Goal: Task Accomplishment & Management: Use online tool/utility

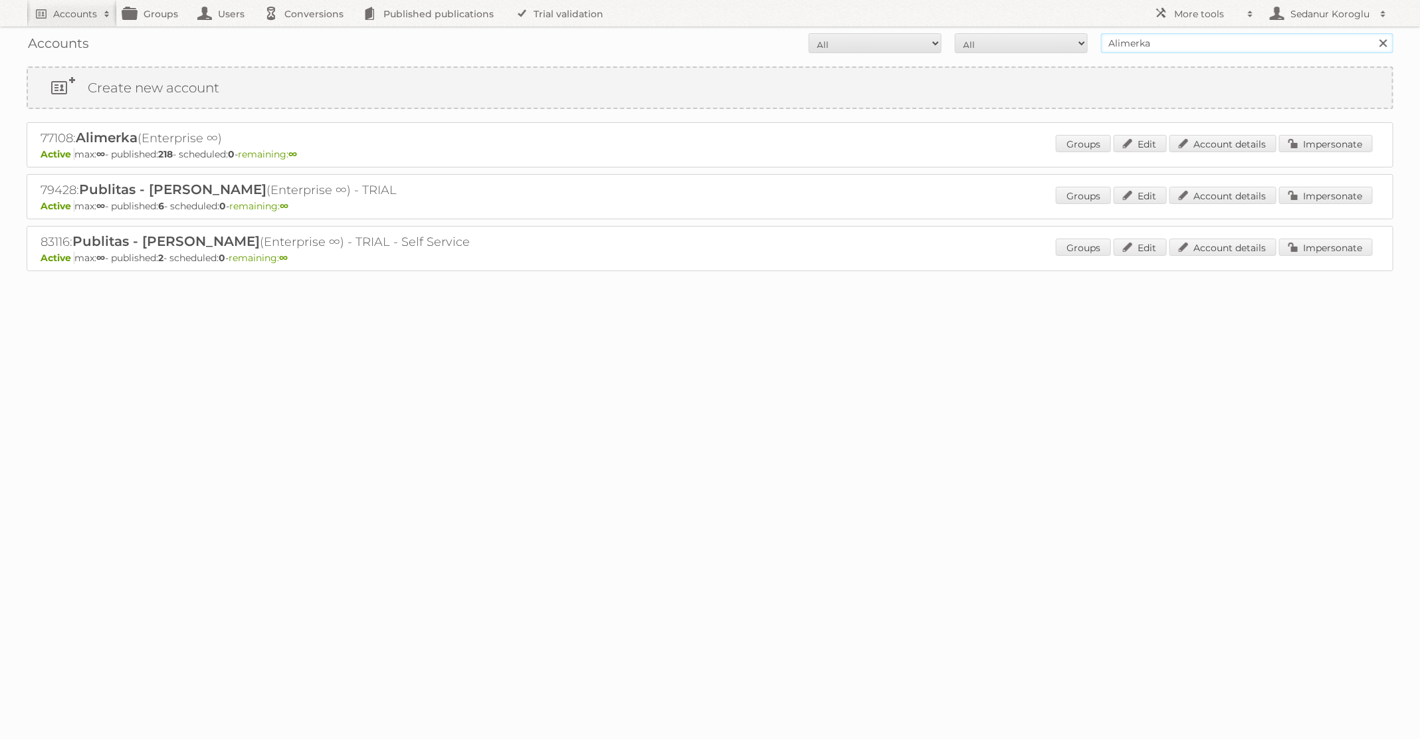
drag, startPoint x: 1153, startPoint y: 49, endPoint x: 953, endPoint y: 37, distance: 200.4
click at [955, 40] on form "All Active Expired Pending All Paid Trials Self service Alimerka Search" at bounding box center [710, 43] width 1367 height 20
type input "Blokker"
click at [1373, 33] on input "Search" at bounding box center [1383, 43] width 20 height 20
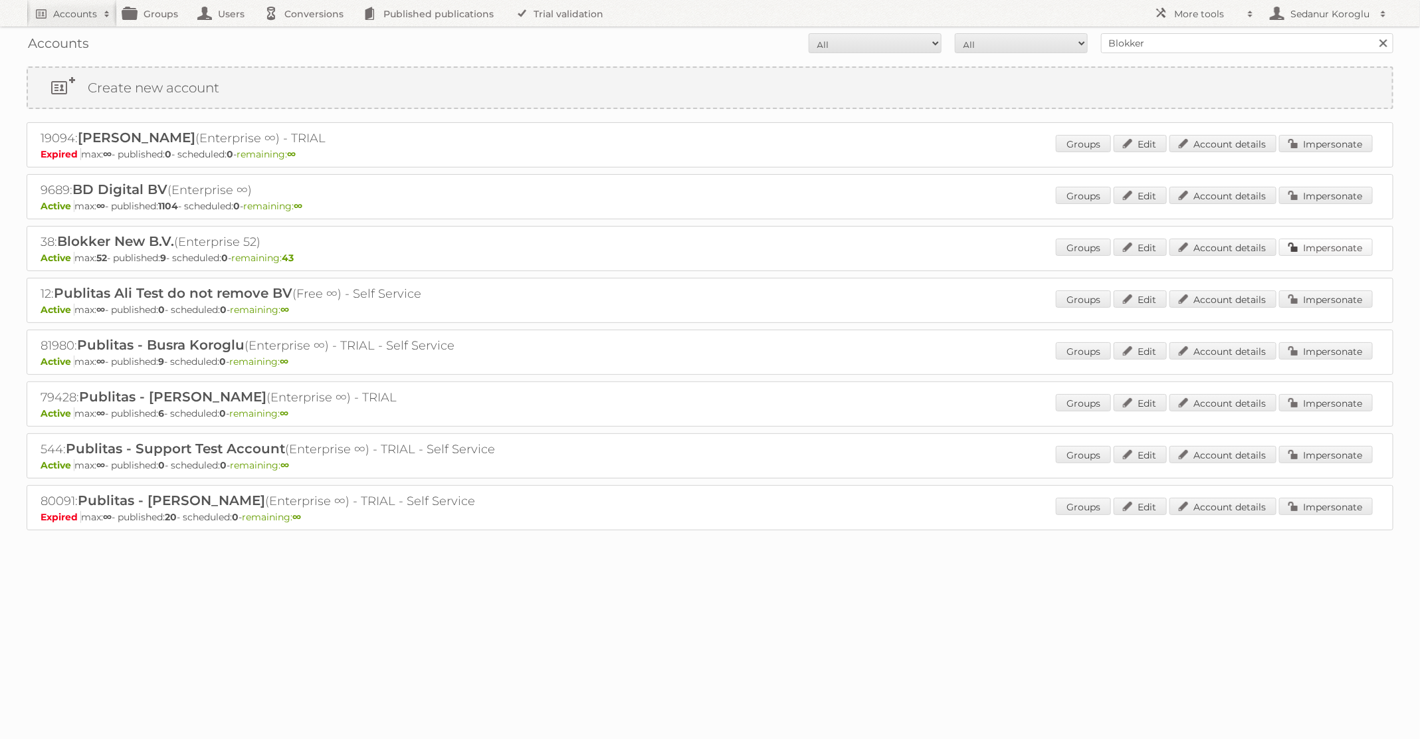
click at [1358, 244] on link "Impersonate" at bounding box center [1326, 247] width 94 height 17
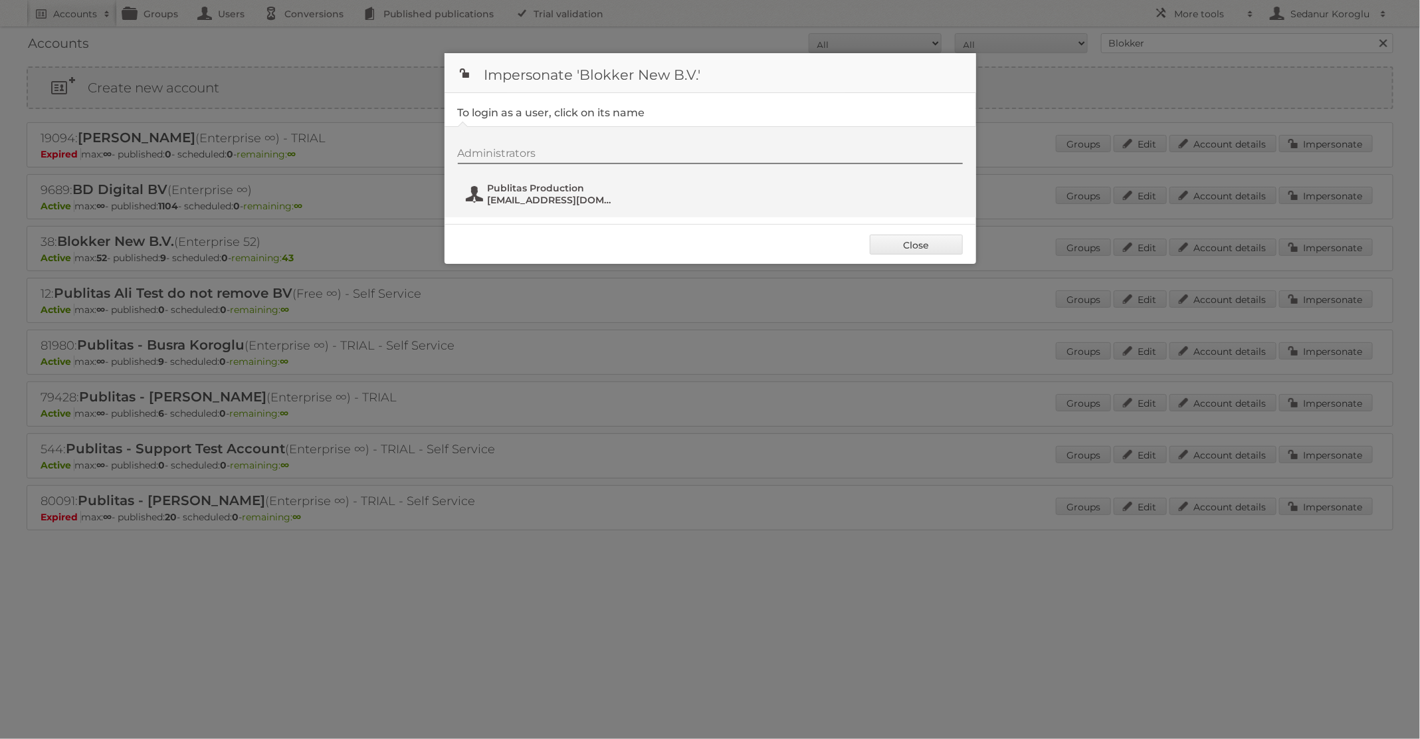
click at [580, 192] on span "Publitas Production" at bounding box center [552, 188] width 129 height 12
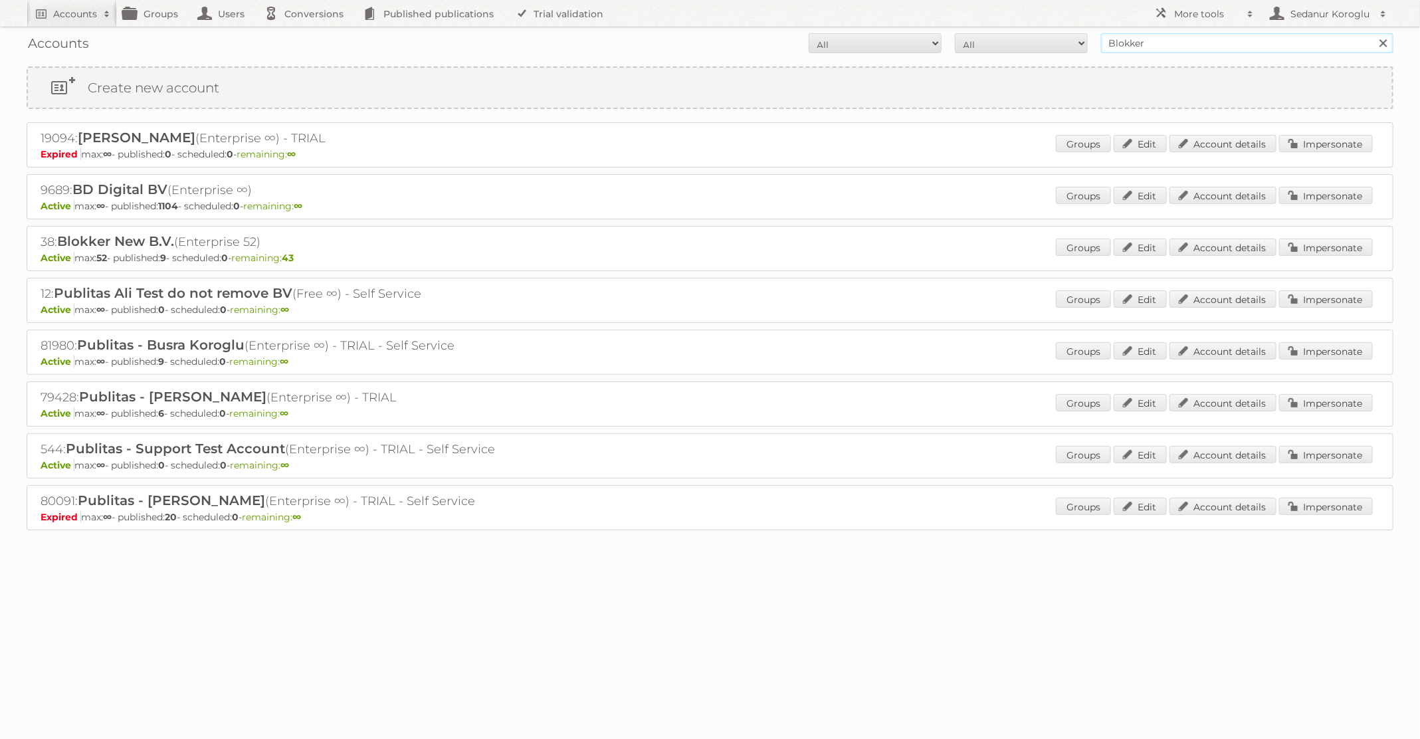
drag, startPoint x: 1151, startPoint y: 45, endPoint x: 989, endPoint y: 45, distance: 162.2
click at [989, 45] on form "All Active Expired Pending All Paid Trials Self service Blokker Search" at bounding box center [710, 43] width 1367 height 20
type input "pflanzen-kölle"
click at [1373, 33] on input "Search" at bounding box center [1383, 43] width 20 height 20
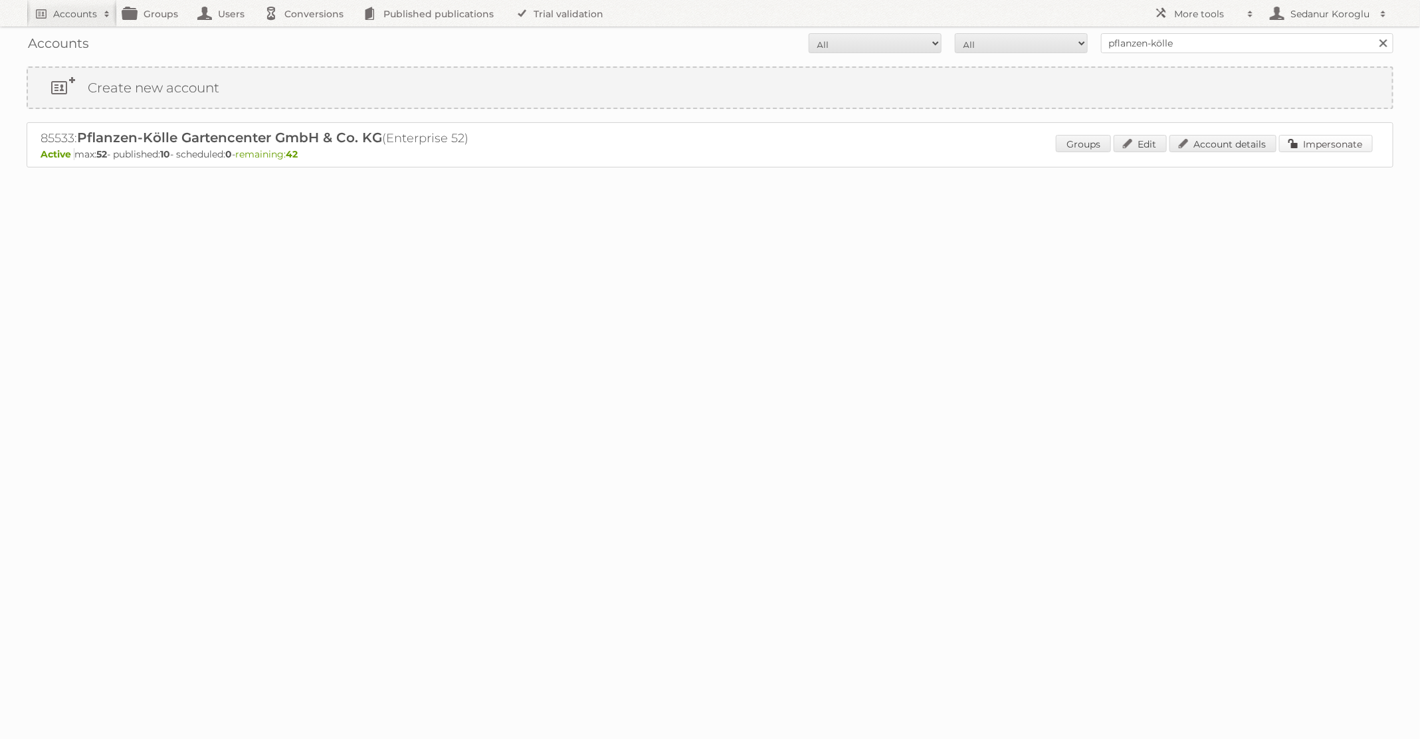
click at [1341, 139] on link "Impersonate" at bounding box center [1326, 143] width 94 height 17
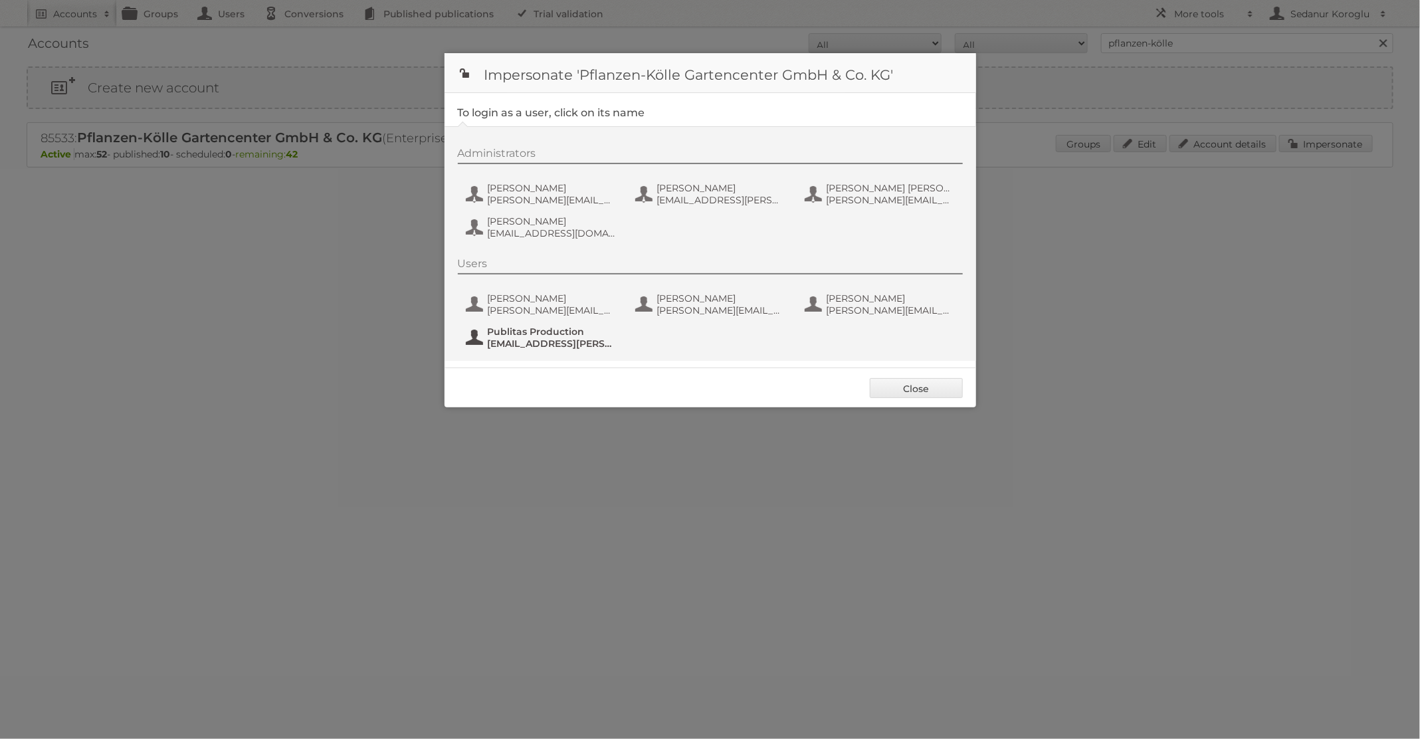
click at [575, 334] on span "Publitas Production" at bounding box center [552, 332] width 129 height 12
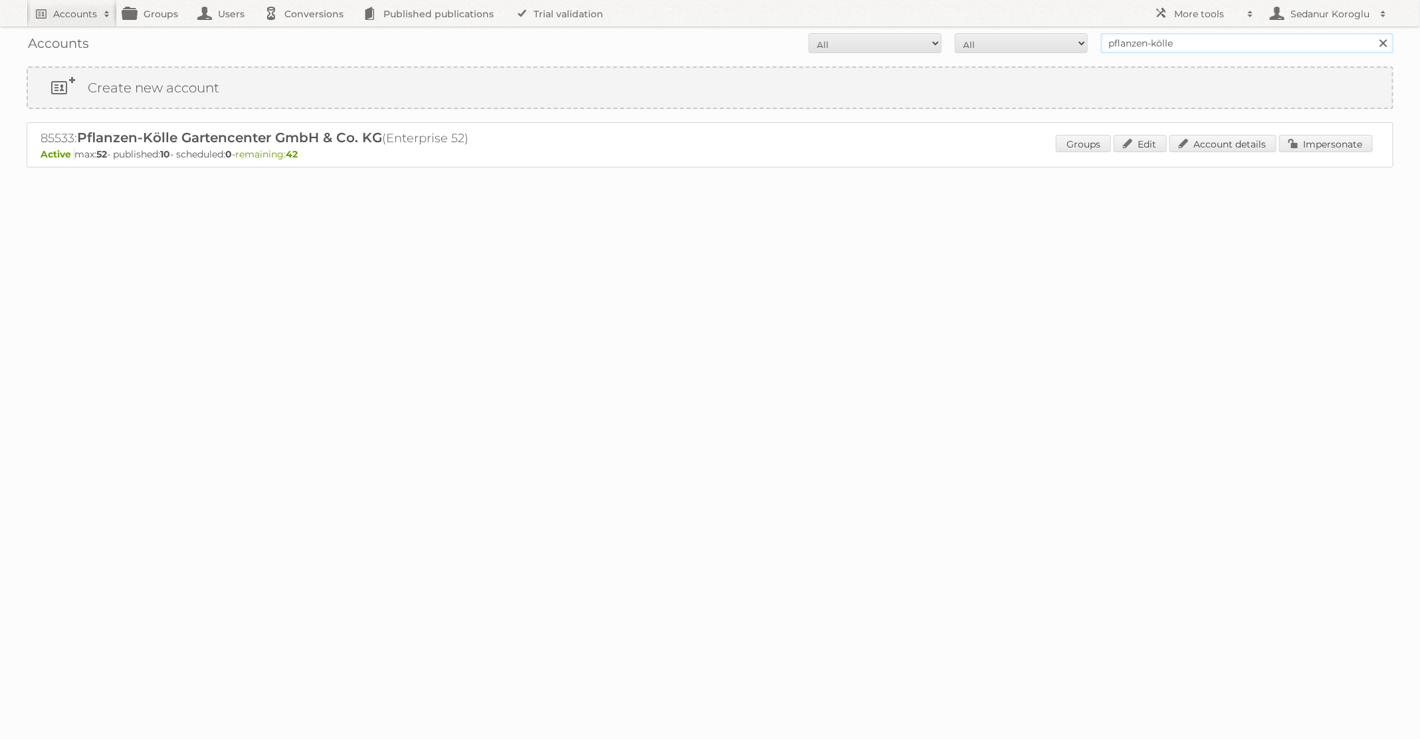
drag, startPoint x: 1182, startPoint y: 43, endPoint x: 877, endPoint y: 33, distance: 304.5
click at [882, 35] on form "All Active Expired Pending All Paid Trials Self service pflanzen-kölle Search" at bounding box center [710, 43] width 1367 height 20
type input "a"
type input "carrefour"
click at [1373, 33] on input "Search" at bounding box center [1383, 43] width 20 height 20
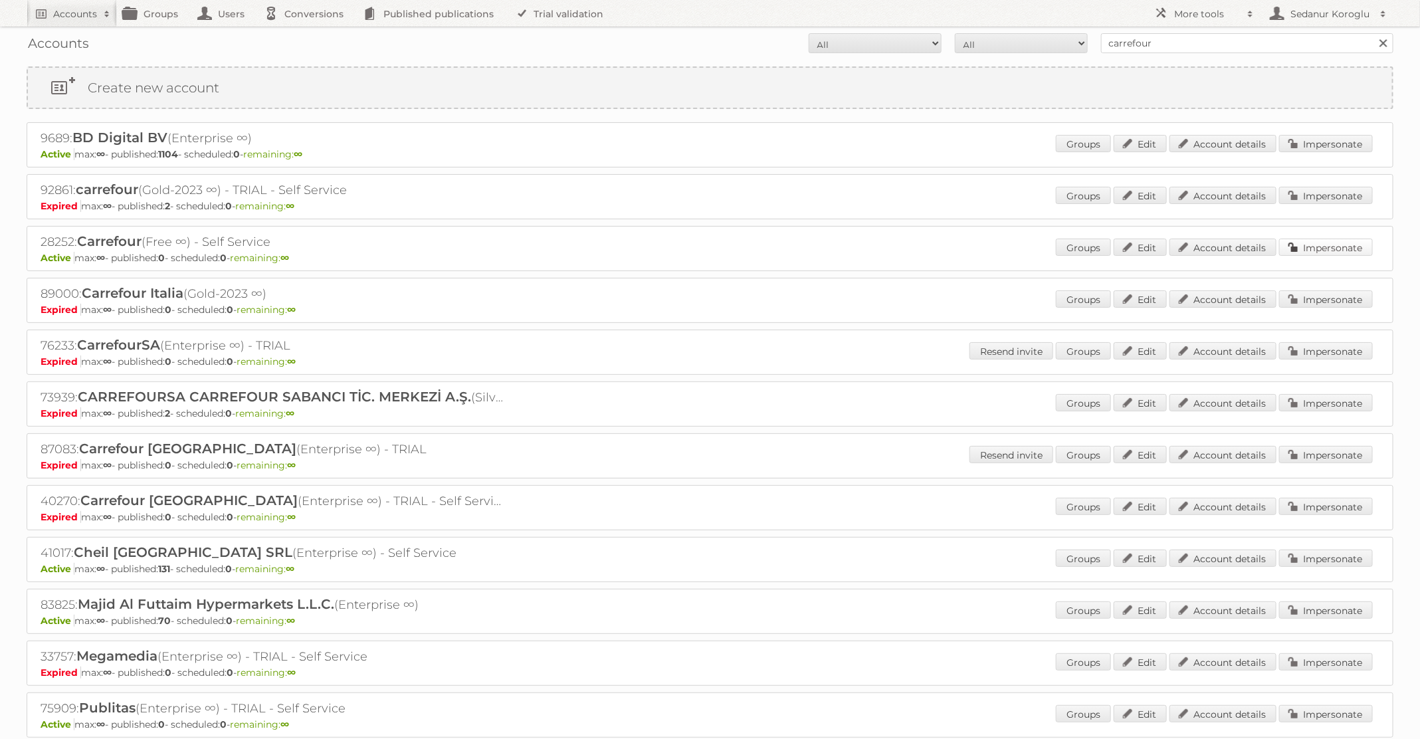
click at [1355, 239] on link "Impersonate" at bounding box center [1326, 247] width 94 height 17
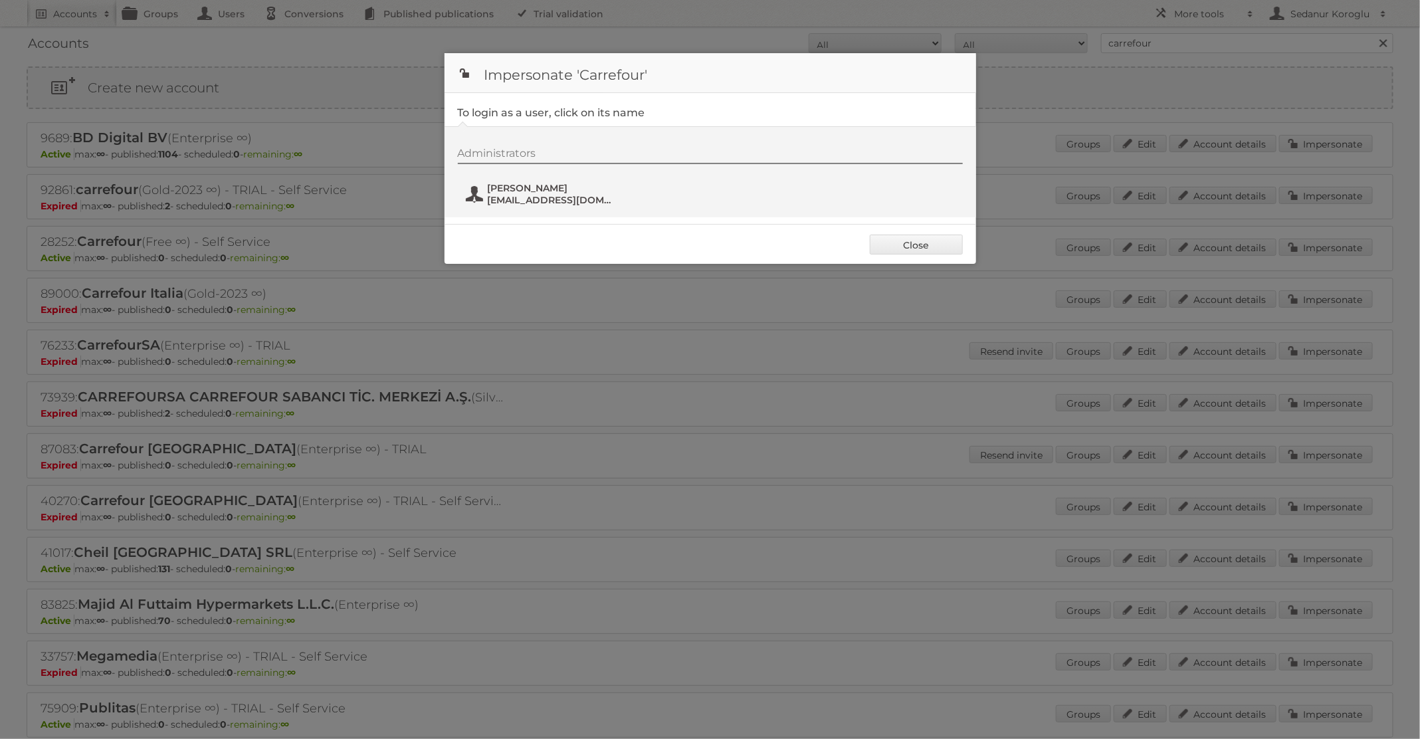
click at [570, 187] on span "Teona Khmaladze" at bounding box center [552, 188] width 129 height 12
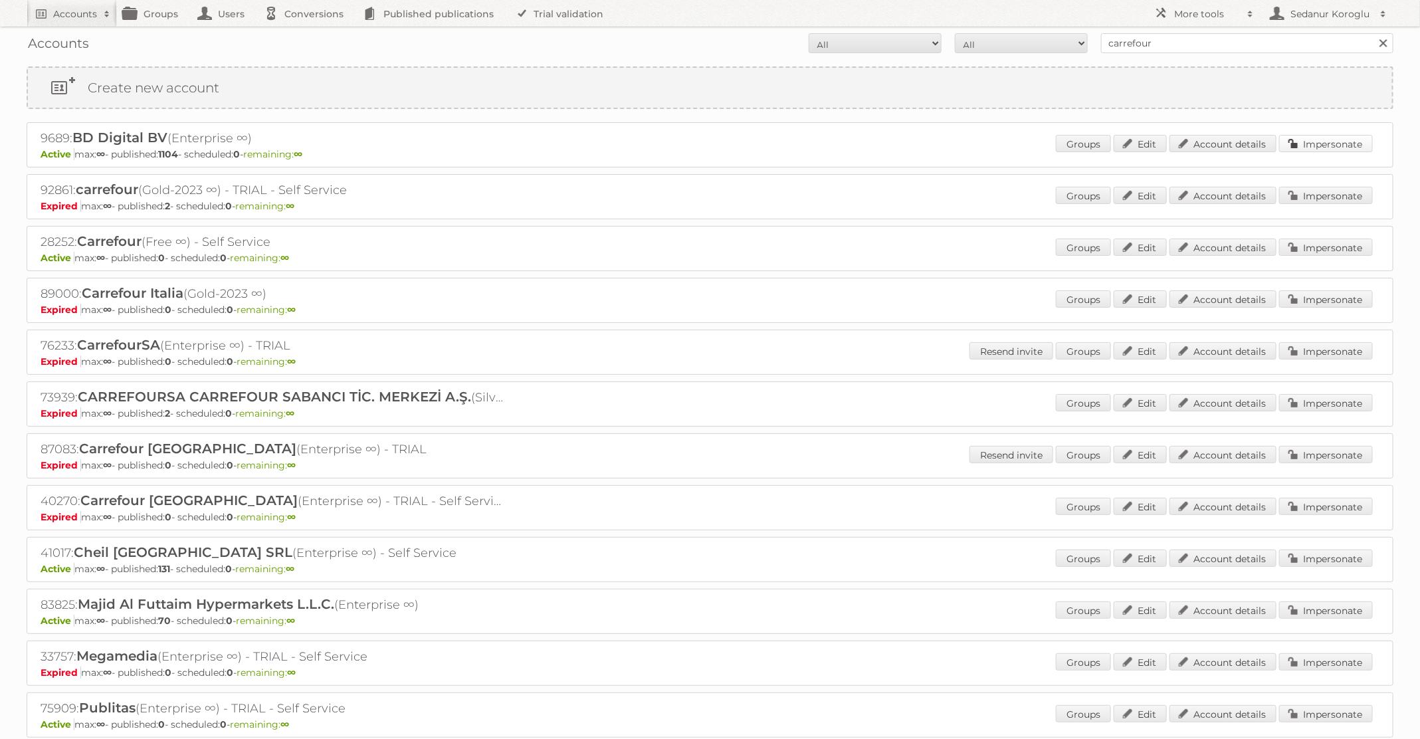
click at [1337, 146] on link "Impersonate" at bounding box center [1326, 143] width 94 height 17
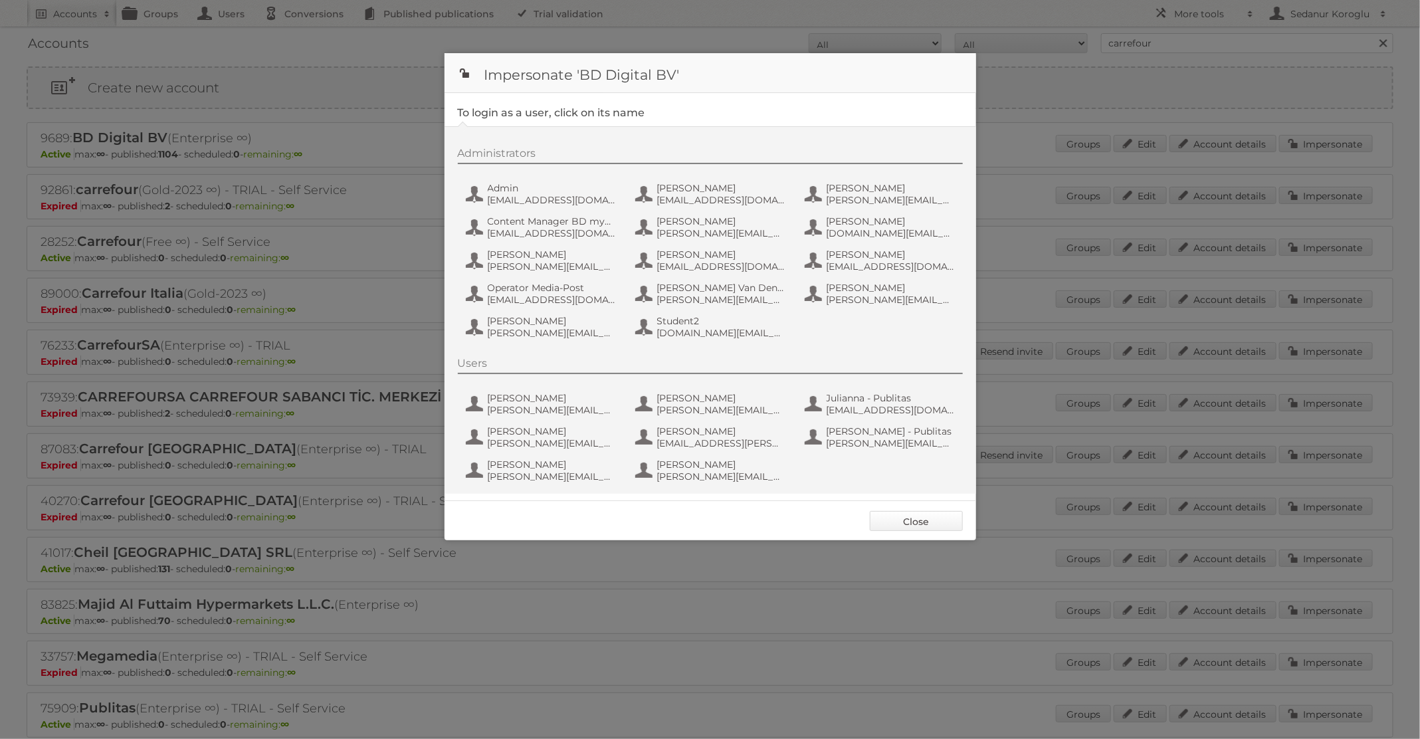
click at [895, 518] on link "Close" at bounding box center [916, 521] width 93 height 20
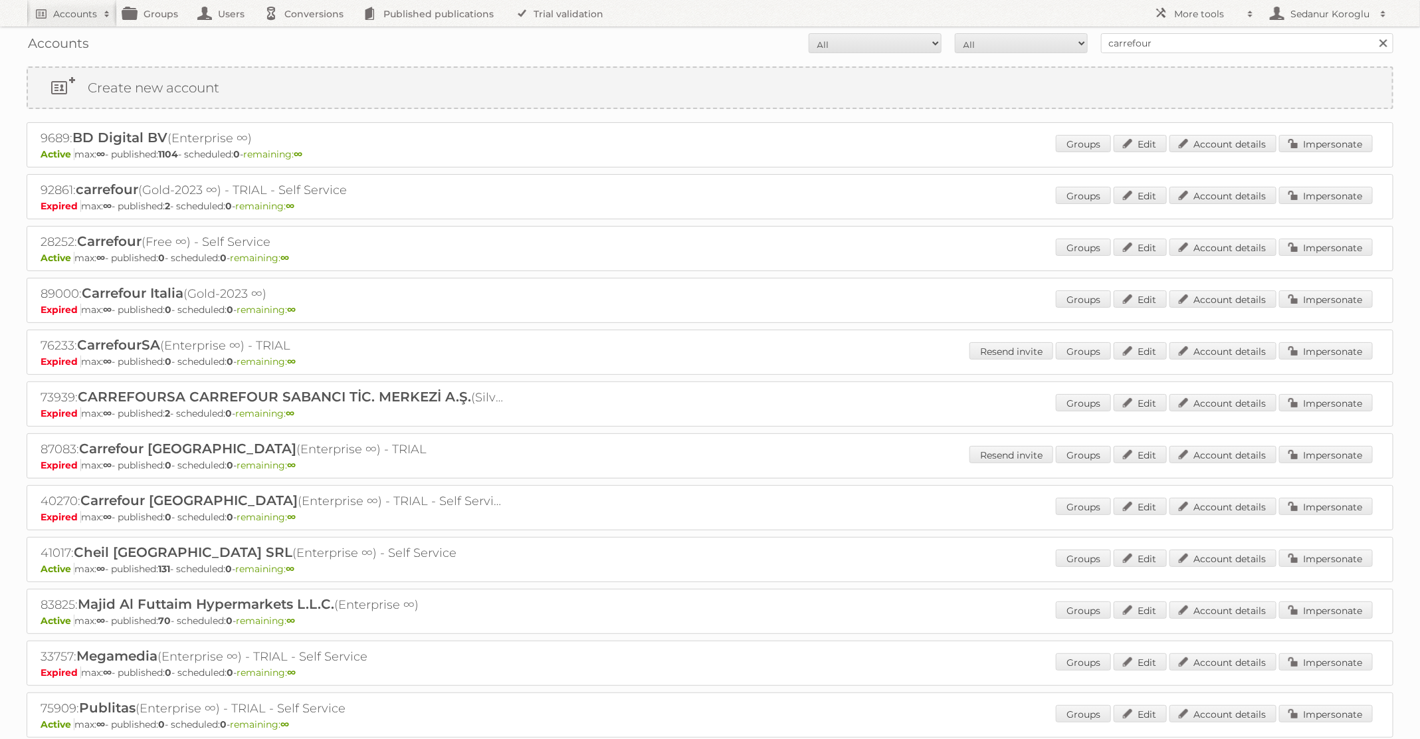
click at [1158, 56] on div "Accounts All Active Expired Pending All Paid Trials Self service carrefour Sear…" at bounding box center [710, 43] width 1367 height 33
drag, startPoint x: 1160, startPoint y: 47, endPoint x: 962, endPoint y: 47, distance: 197.4
click at [962, 47] on form "All Active Expired Pending All Paid Trials Self service carrefour Search" at bounding box center [710, 43] width 1367 height 20
type input "BILLA"
click at [1373, 33] on input "Search" at bounding box center [1383, 43] width 20 height 20
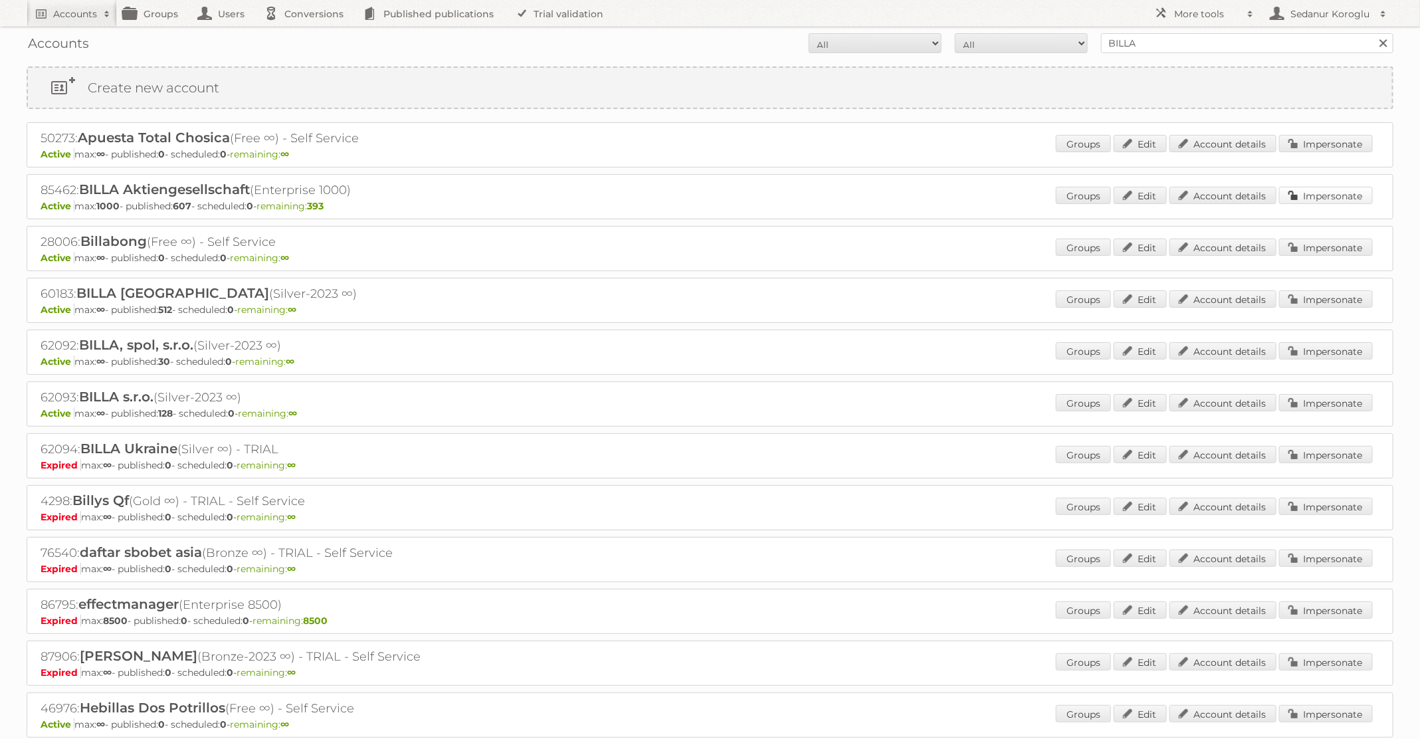
click at [1317, 198] on link "Impersonate" at bounding box center [1326, 195] width 94 height 17
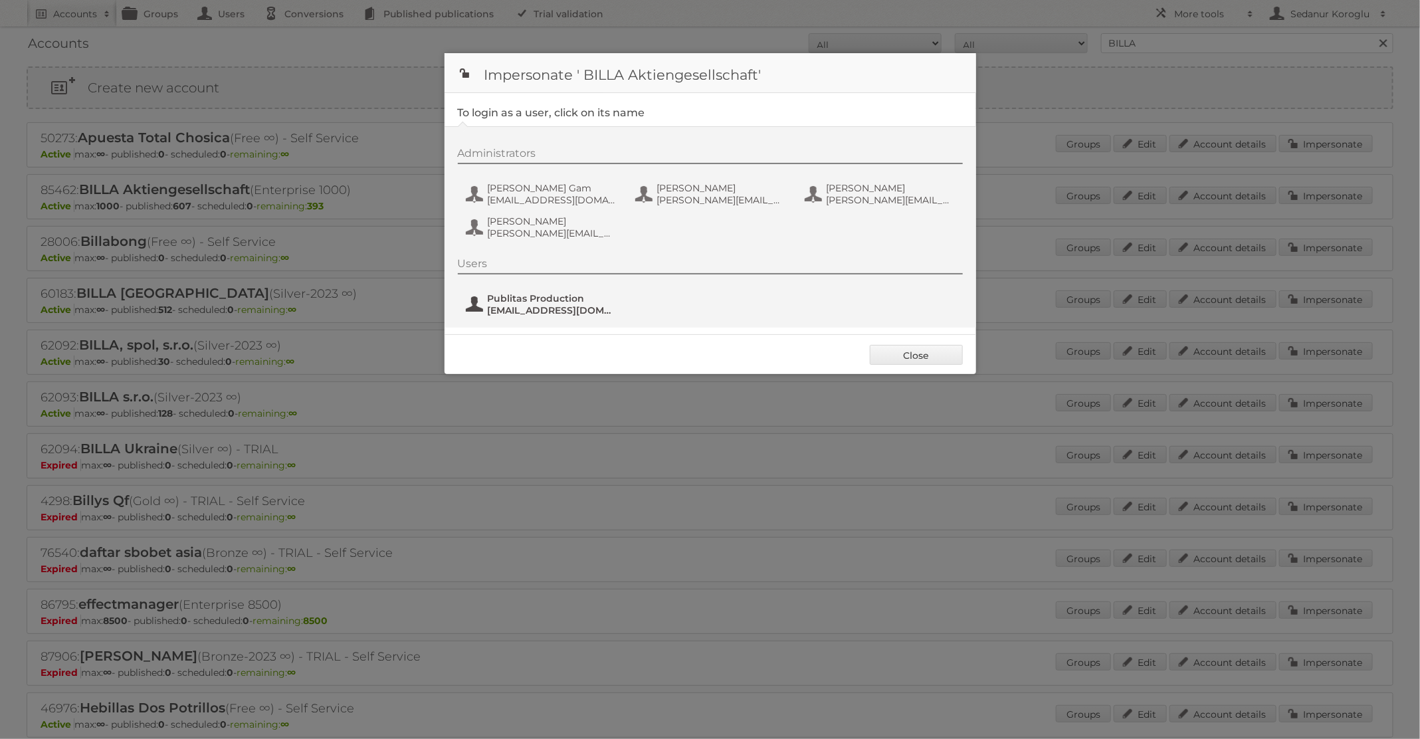
click at [506, 308] on span "[EMAIL_ADDRESS][DOMAIN_NAME]" at bounding box center [552, 310] width 129 height 12
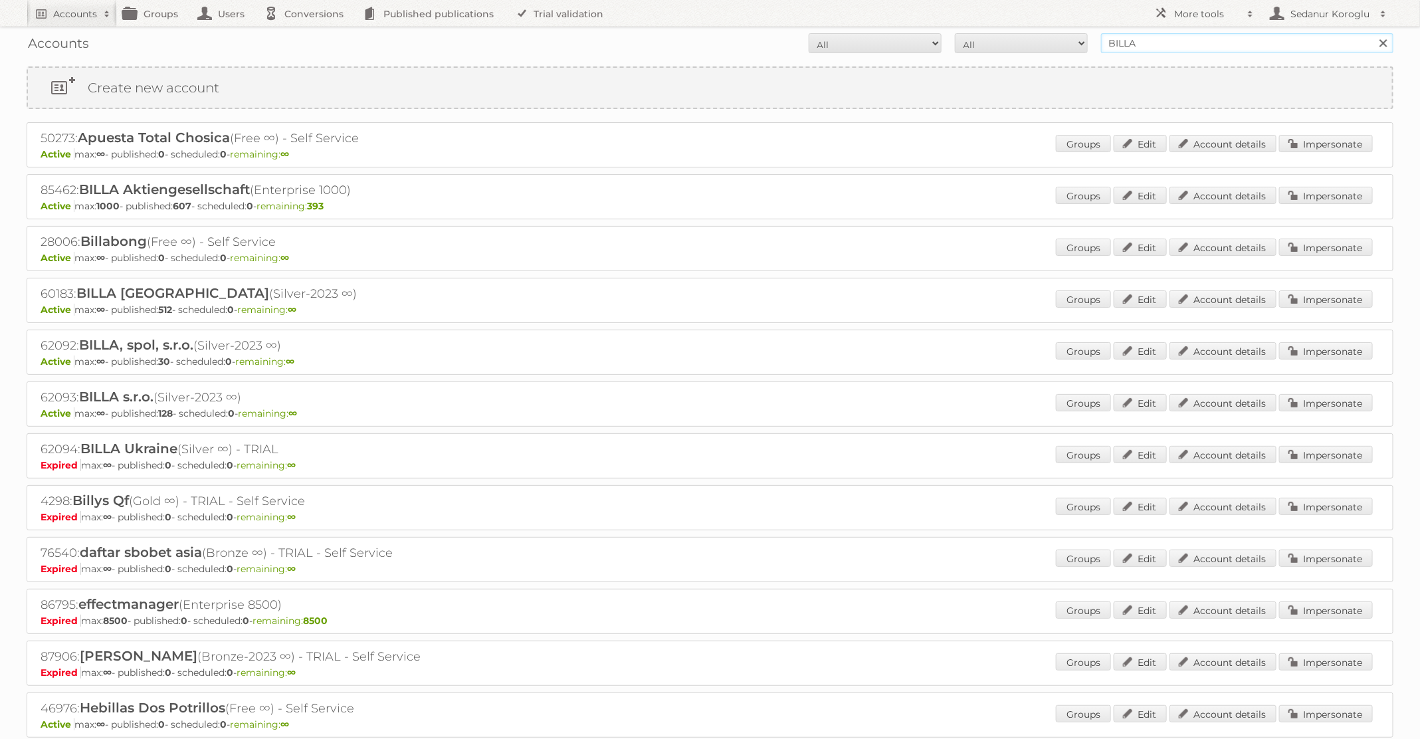
drag, startPoint x: 1146, startPoint y: 46, endPoint x: 1002, endPoint y: 39, distance: 143.7
click at [1002, 39] on form "All Active Expired Pending All Paid Trials Self service BILLA Search" at bounding box center [710, 43] width 1367 height 20
type input "pflanzen-kölle"
click at [1373, 33] on input "Search" at bounding box center [1383, 43] width 20 height 20
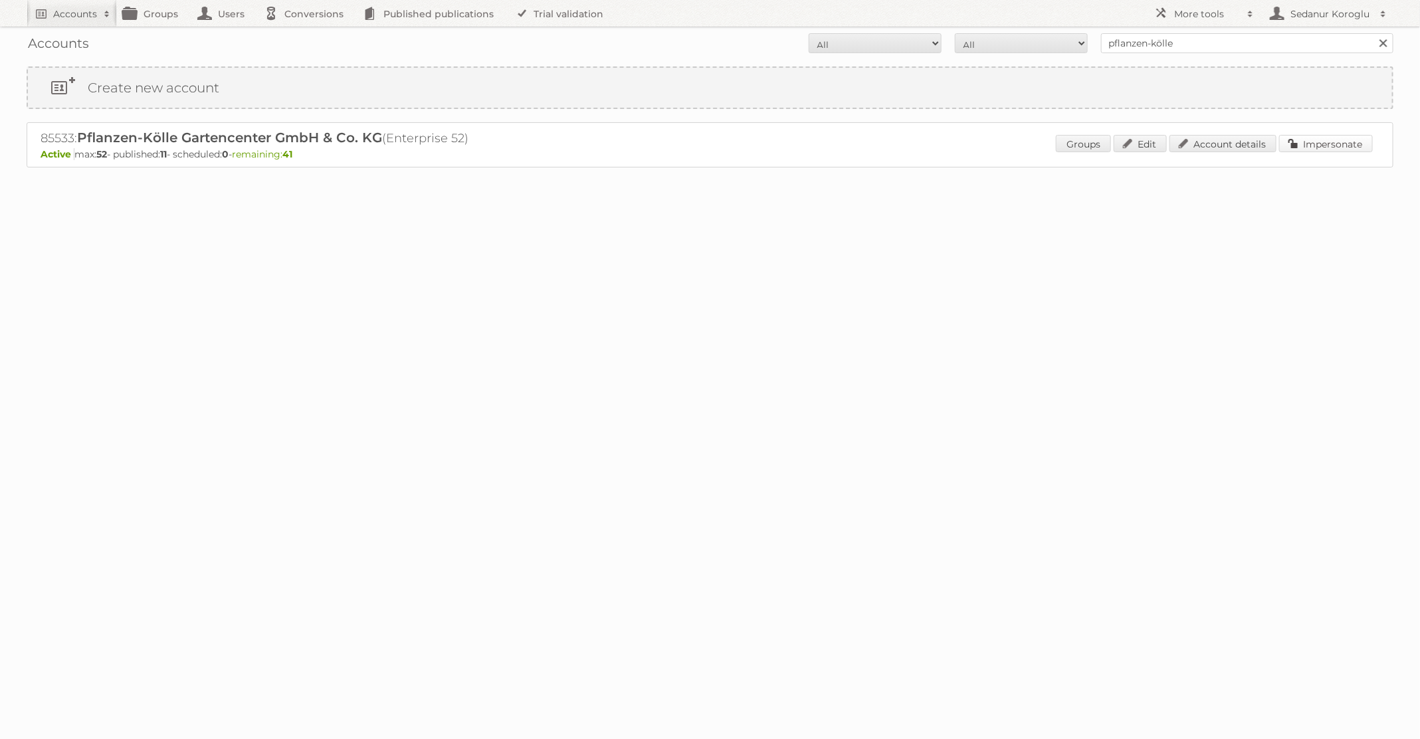
click at [1305, 150] on link "Impersonate" at bounding box center [1326, 143] width 94 height 17
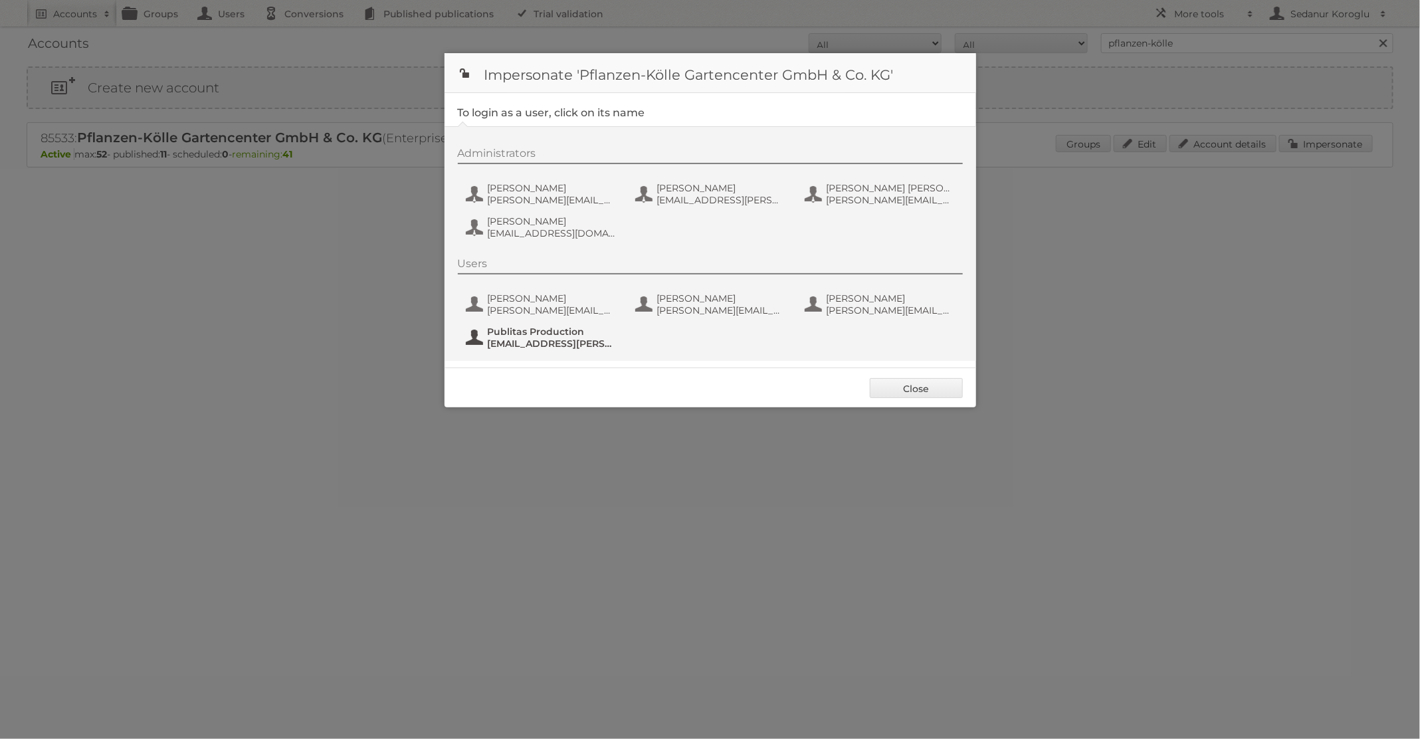
click at [506, 338] on span "[EMAIL_ADDRESS][PERSON_NAME][DOMAIN_NAME]" at bounding box center [552, 344] width 129 height 12
